Goal: Contribute content

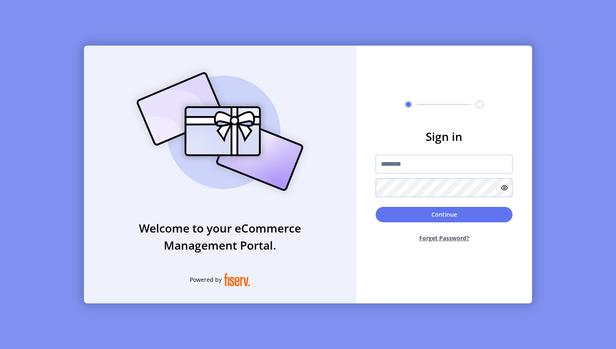
type input "*********"
click at [395, 214] on button "Continue" at bounding box center [443, 214] width 137 height 15
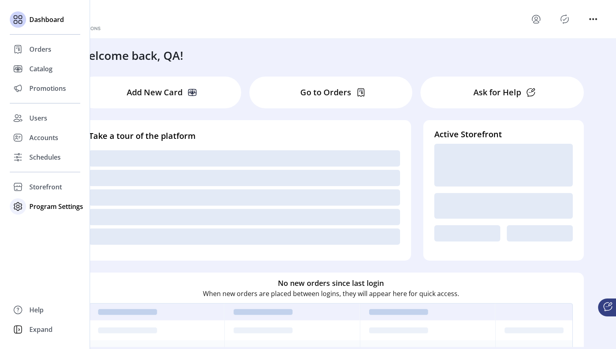
click at [18, 208] on icon at bounding box center [17, 206] width 13 height 13
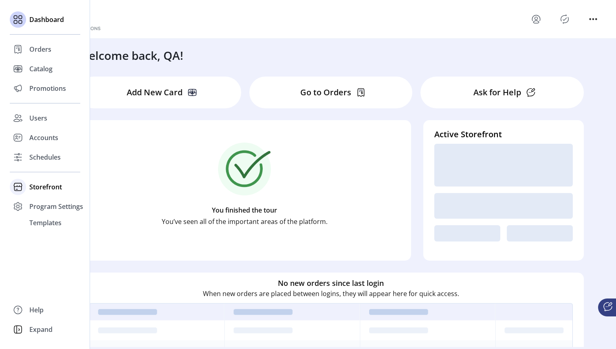
click at [17, 185] on icon at bounding box center [18, 185] width 9 height 4
click at [47, 200] on span "Configuration" at bounding box center [50, 203] width 43 height 10
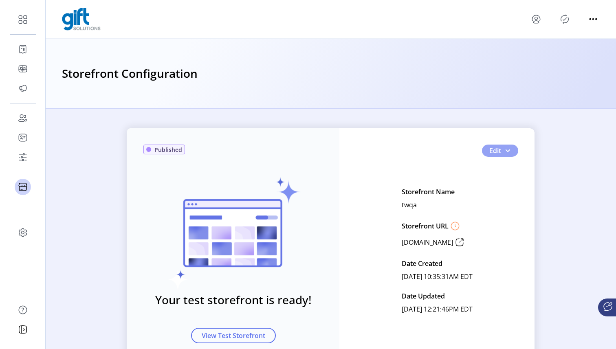
click at [501, 152] on button "Edit" at bounding box center [500, 151] width 36 height 12
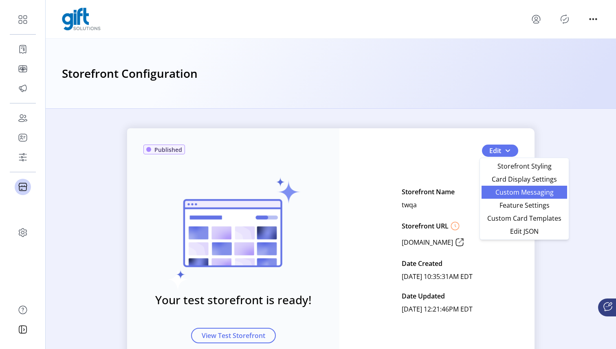
click at [539, 193] on span "Custom Messaging" at bounding box center [524, 192] width 76 height 7
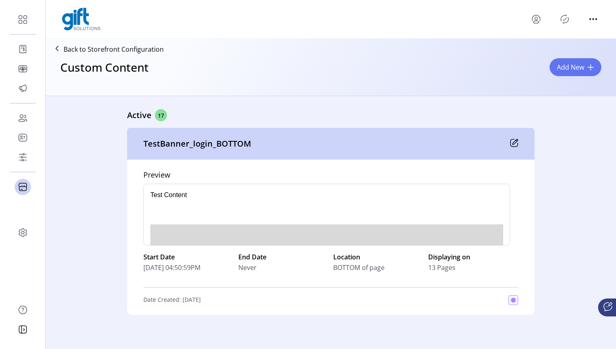
click at [512, 143] on icon at bounding box center [514, 141] width 5 height 5
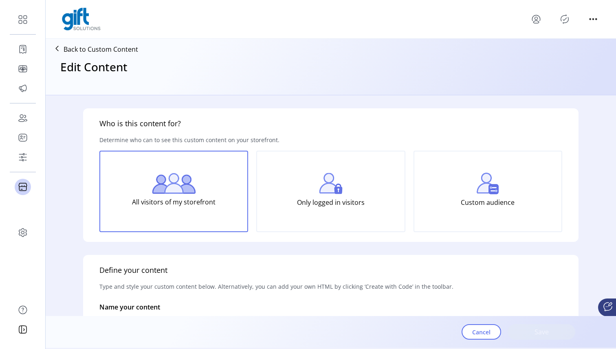
type input "**********"
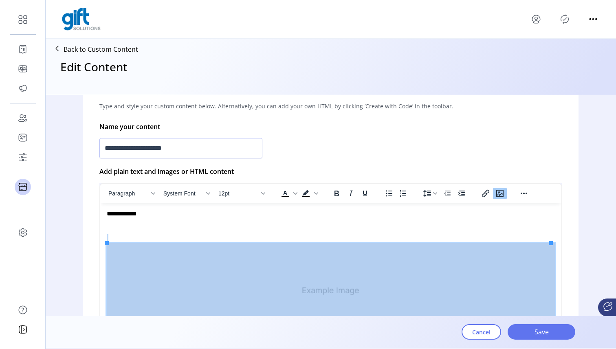
scroll to position [10, 0]
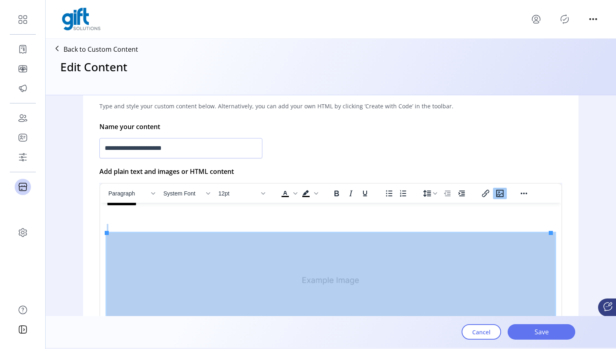
click at [499, 190] on icon "Insert/edit image" at bounding box center [499, 193] width 7 height 7
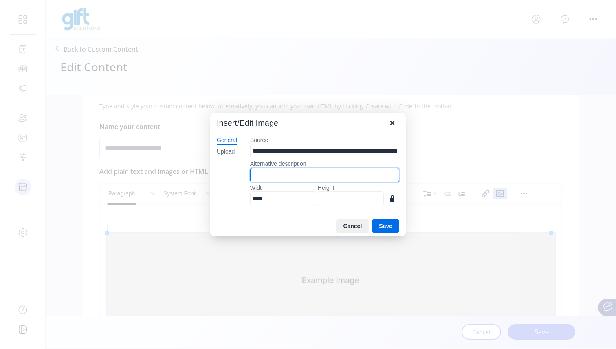
click at [272, 173] on input "Alternative description" at bounding box center [324, 175] width 149 height 15
click at [395, 123] on icon "Close" at bounding box center [392, 123] width 10 height 10
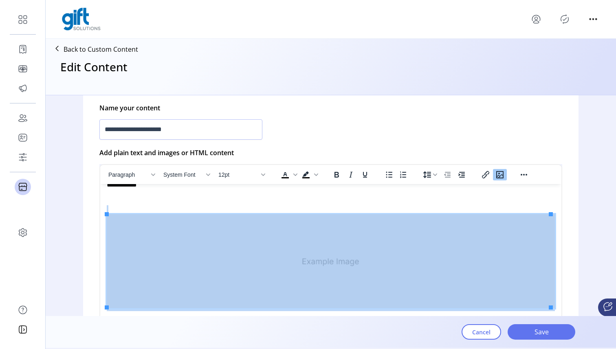
scroll to position [200, 0]
click at [501, 174] on icon "Insert/edit image" at bounding box center [499, 174] width 7 height 7
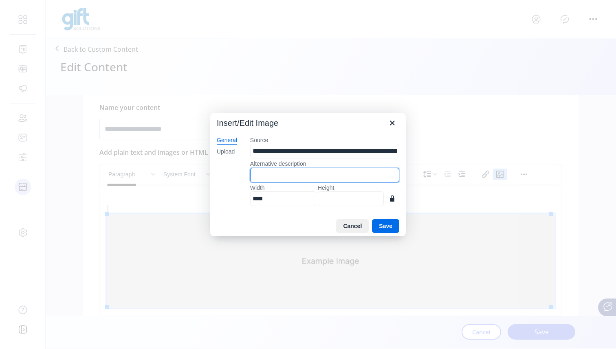
click at [324, 180] on input "Alternative description" at bounding box center [324, 175] width 149 height 15
click at [391, 126] on icon "Close" at bounding box center [392, 123] width 10 height 10
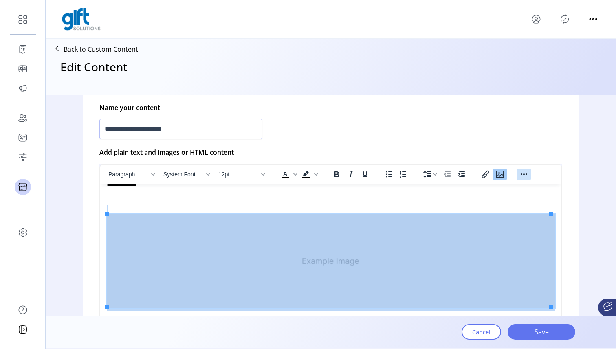
click at [522, 173] on icon "Reveal or hide additional toolbar items" at bounding box center [524, 174] width 10 height 10
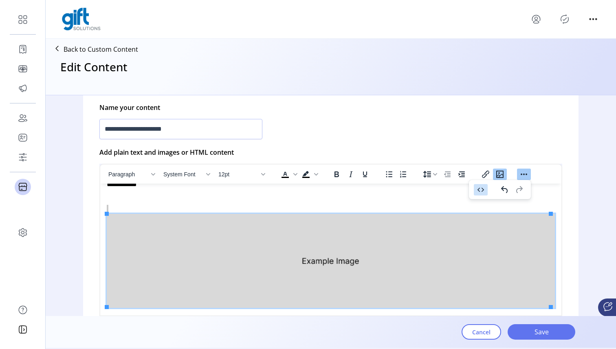
click at [482, 187] on icon "Source code" at bounding box center [481, 190] width 10 height 10
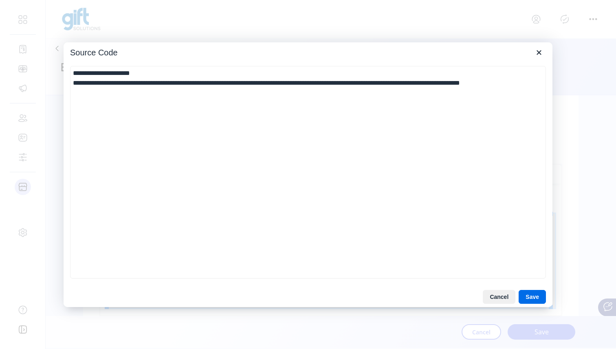
drag, startPoint x: 210, startPoint y: 83, endPoint x: 226, endPoint y: 88, distance: 16.4
click at [226, 88] on textarea "**********" at bounding box center [307, 172] width 475 height 212
click at [506, 298] on button "Cancel" at bounding box center [498, 297] width 33 height 14
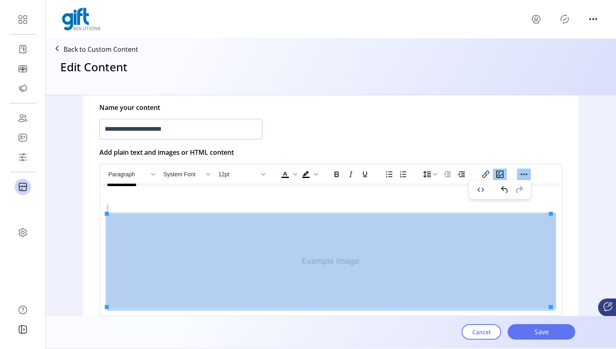
click at [500, 173] on icon "Insert/edit image" at bounding box center [500, 174] width 10 height 10
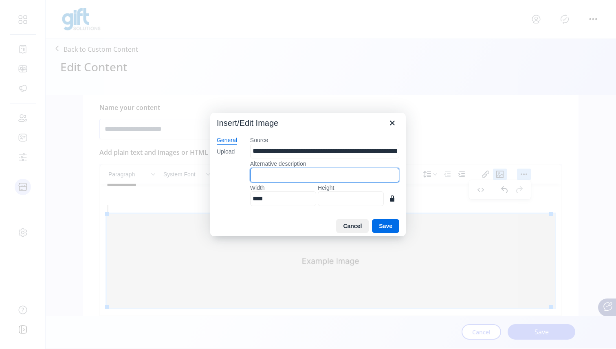
click at [286, 170] on input "Alternative description" at bounding box center [324, 175] width 149 height 15
type input "******"
click at [392, 224] on button "Save" at bounding box center [385, 226] width 27 height 14
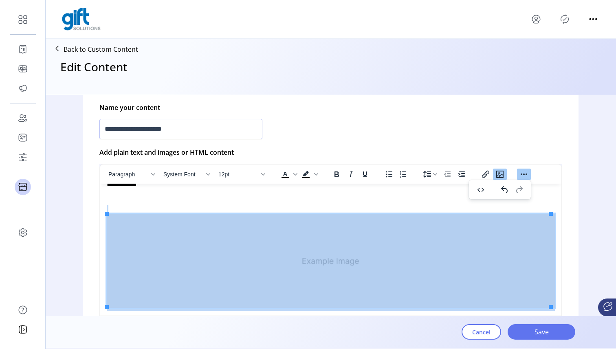
click at [526, 172] on icon "Reveal or hide additional toolbar items" at bounding box center [524, 174] width 10 height 10
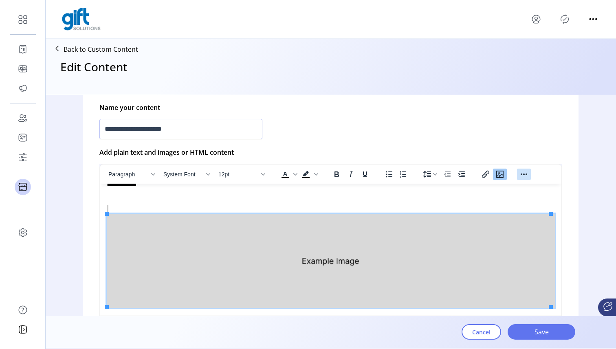
click at [526, 172] on icon "Reveal or hide additional toolbar items" at bounding box center [524, 174] width 10 height 10
click at [481, 190] on icon "Source code" at bounding box center [481, 190] width 10 height 10
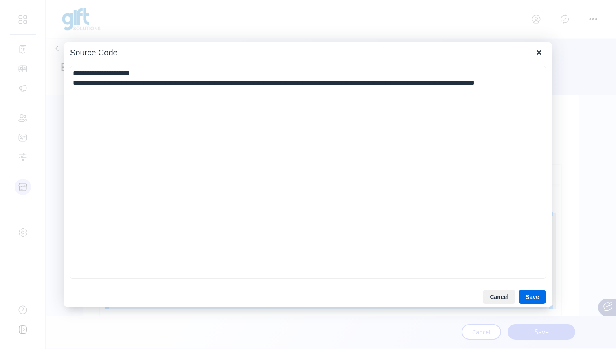
drag, startPoint x: 169, startPoint y: 94, endPoint x: 132, endPoint y: 93, distance: 37.9
click at [132, 93] on textarea "**********" at bounding box center [307, 172] width 475 height 212
click at [537, 53] on icon "Close" at bounding box center [539, 53] width 10 height 10
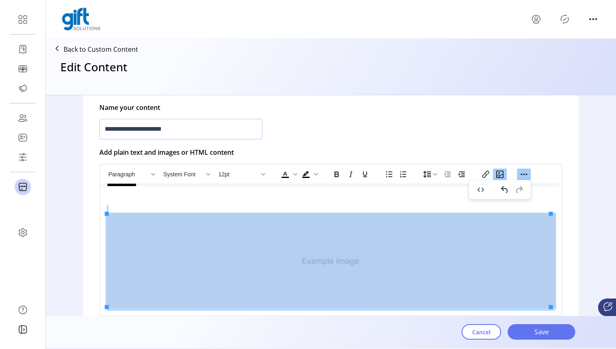
click at [502, 174] on icon "Insert/edit image" at bounding box center [500, 174] width 10 height 10
